Goal: Find specific page/section: Find specific page/section

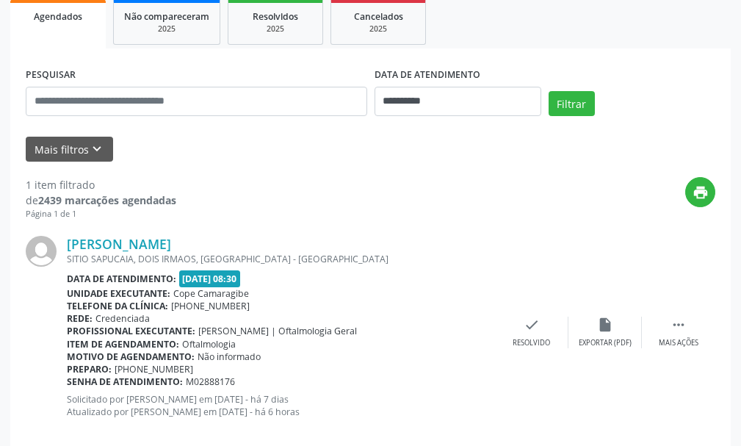
scroll to position [245, 0]
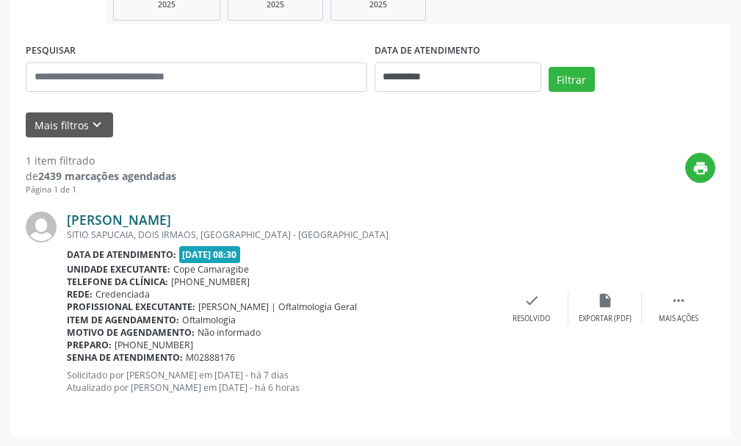
click at [115, 224] on link "[PERSON_NAME]" at bounding box center [119, 220] width 104 height 16
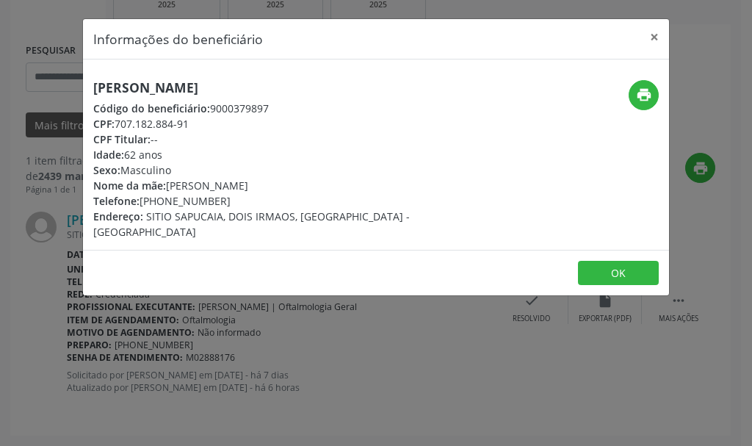
drag, startPoint x: 93, startPoint y: 87, endPoint x: 287, endPoint y: 87, distance: 194.7
click at [287, 87] on div "[PERSON_NAME] Código do beneficiário: 9000379897 CPF: 707.182.884-91 CPF Titula…" at bounding box center [278, 159] width 391 height 159
click at [287, 87] on h5 "[PERSON_NAME]" at bounding box center [278, 87] width 370 height 15
drag, startPoint x: 299, startPoint y: 89, endPoint x: 93, endPoint y: 86, distance: 205.8
click at [93, 86] on h5 "[PERSON_NAME]" at bounding box center [278, 87] width 370 height 15
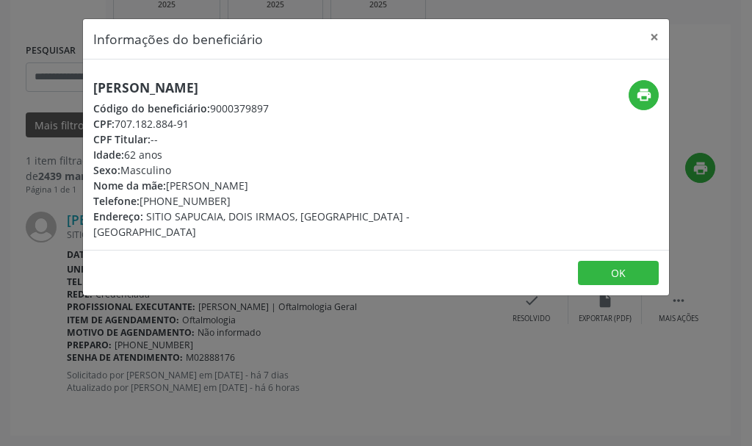
click at [231, 151] on div "Idade: 62 anos" at bounding box center [278, 154] width 370 height 15
drag, startPoint x: 97, startPoint y: 84, endPoint x: 157, endPoint y: 151, distance: 90.0
click at [154, 144] on div "[PERSON_NAME] Código do beneficiário: 9000379897 CPF: 707.182.884-91 CPF Titula…" at bounding box center [278, 159] width 370 height 159
click at [165, 157] on div "Idade: 62 anos" at bounding box center [278, 154] width 370 height 15
drag, startPoint x: 93, startPoint y: 84, endPoint x: 190, endPoint y: 128, distance: 105.9
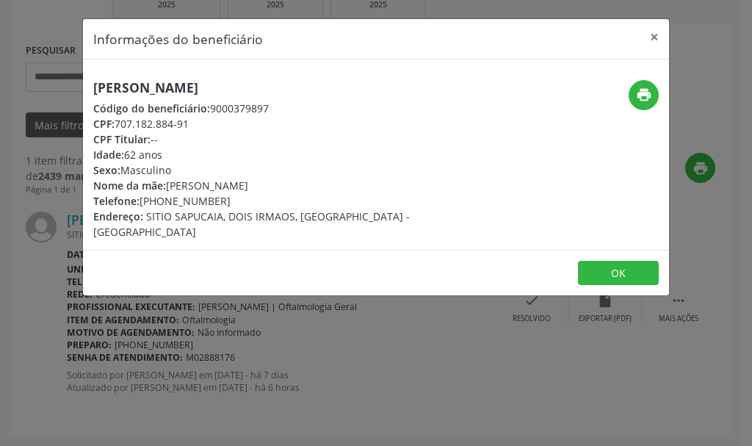
click at [190, 128] on div "[PERSON_NAME] Código do beneficiário: 9000379897 CPF: 707.182.884-91 CPF Titula…" at bounding box center [278, 159] width 370 height 159
copy div "[PERSON_NAME] Código do beneficiário: 9000379897 CPF: 707.182.884-91"
click at [600, 264] on button "OK" at bounding box center [618, 273] width 81 height 25
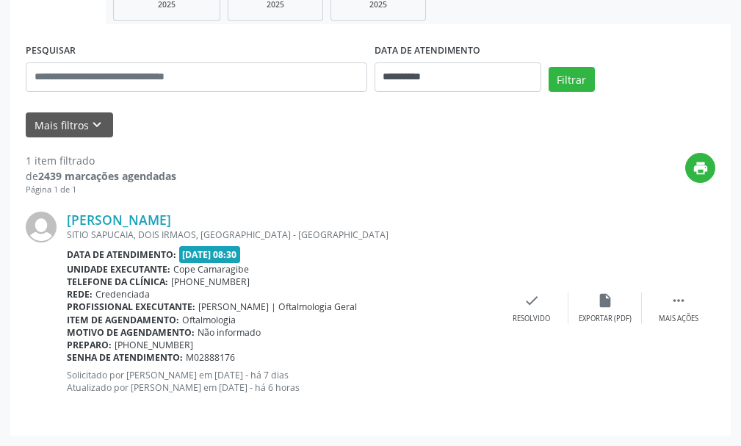
scroll to position [0, 0]
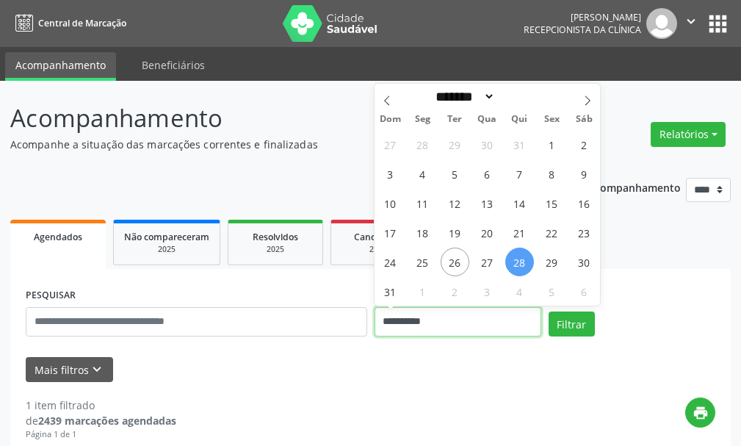
click at [398, 318] on input "**********" at bounding box center [458, 321] width 167 height 29
click at [453, 259] on span "26" at bounding box center [455, 262] width 29 height 29
type input "**********"
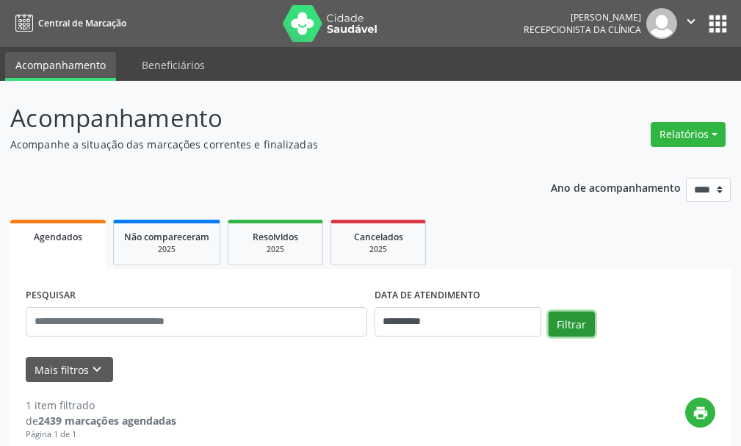
click at [571, 326] on button "Filtrar" at bounding box center [572, 324] width 46 height 25
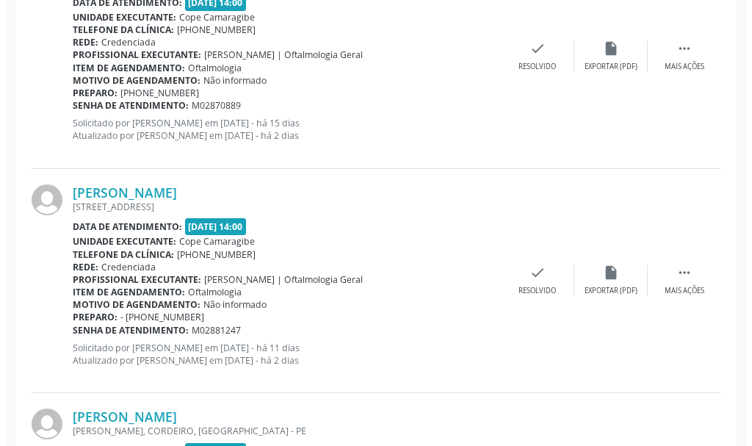
scroll to position [717, 0]
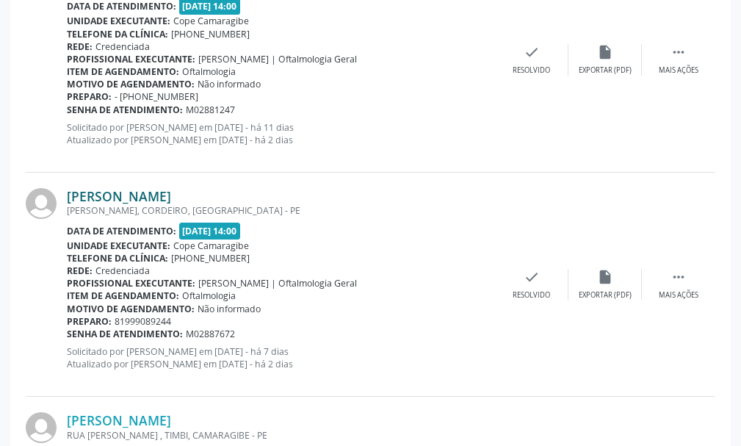
click at [171, 201] on link "[PERSON_NAME]" at bounding box center [119, 196] width 104 height 16
